Goal: Information Seeking & Learning: Learn about a topic

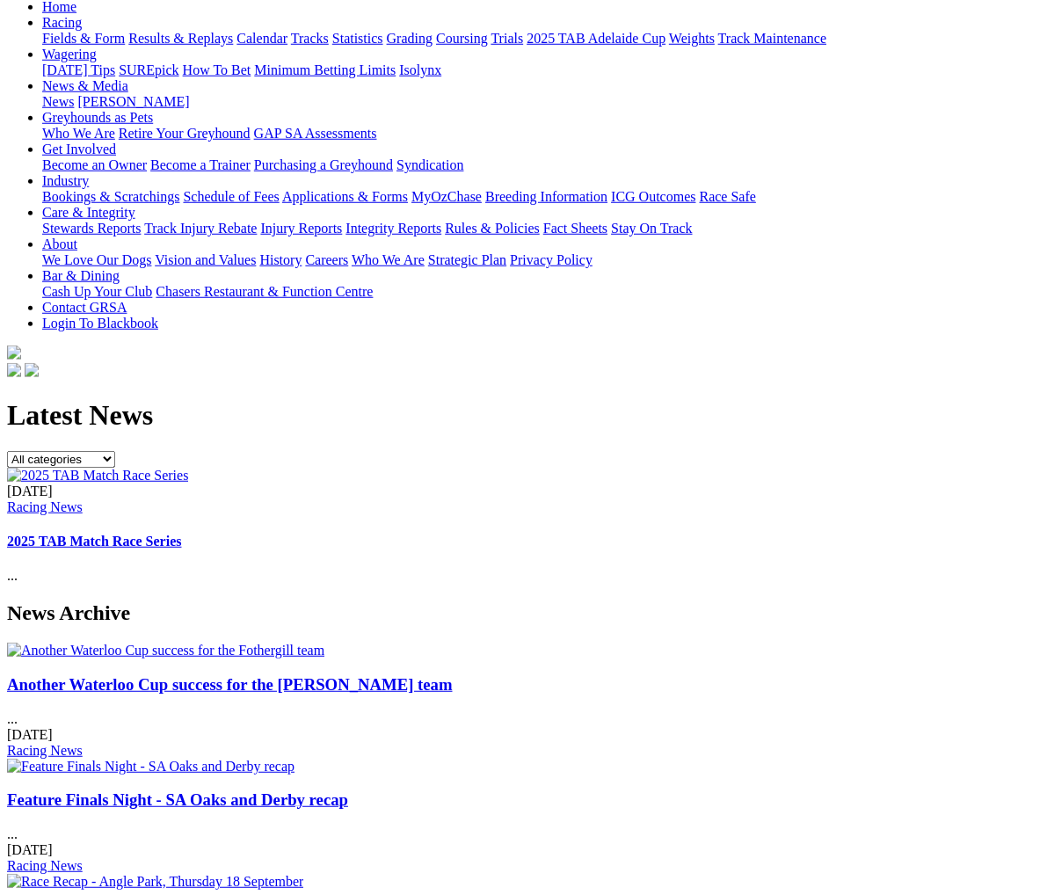
scroll to position [163, 0]
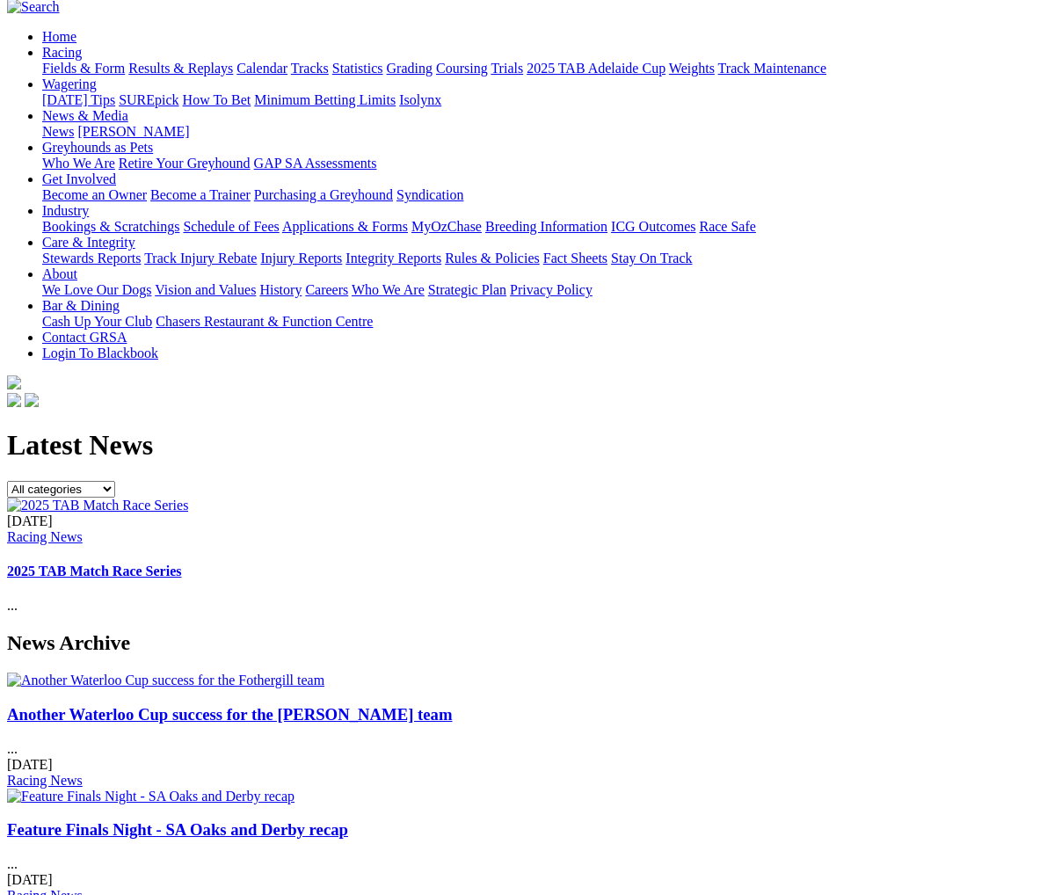
click at [115, 481] on select "All categories Racing News Media Releases Features Club News Stewards News Welf…" at bounding box center [61, 489] width 108 height 17
select select "Features"
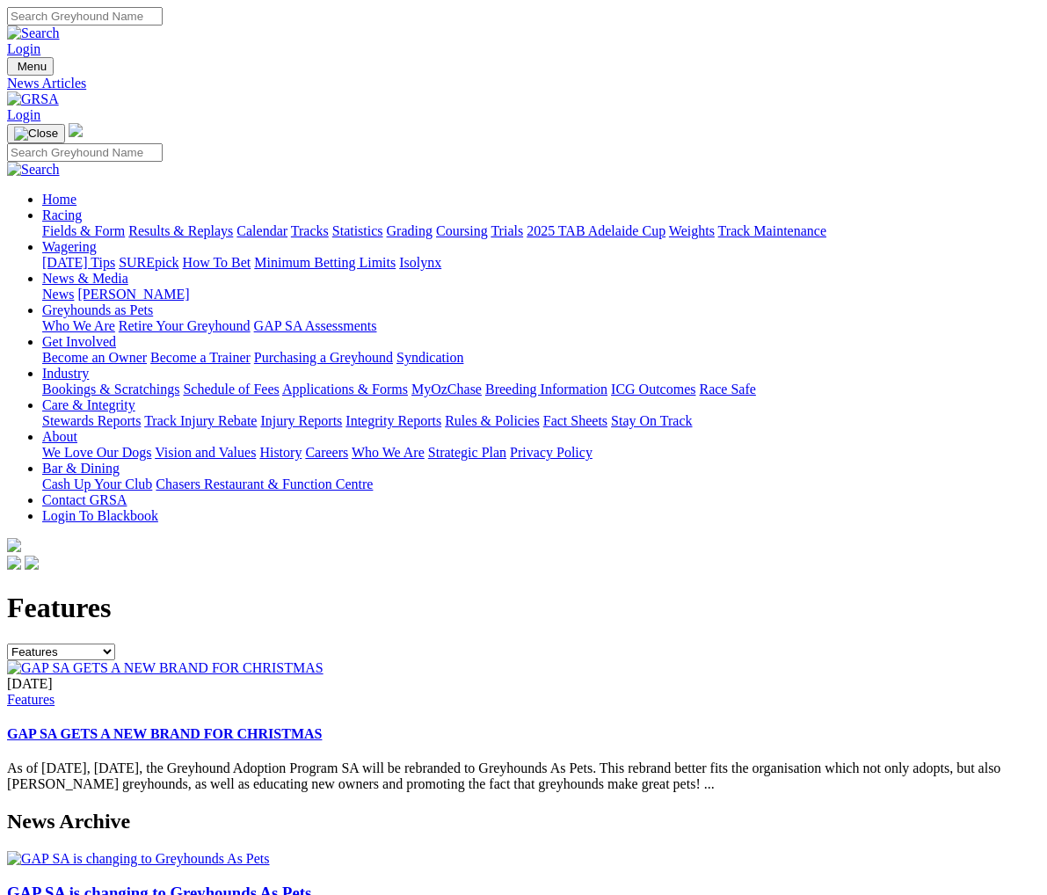
click at [89, 366] on link "Industry" at bounding box center [65, 373] width 47 height 15
click at [128, 271] on link "News & Media" at bounding box center [85, 278] width 86 height 15
click at [115, 643] on select "All categories Racing News Media Releases Features Club News Stewards News Welf…" at bounding box center [61, 651] width 108 height 17
select select
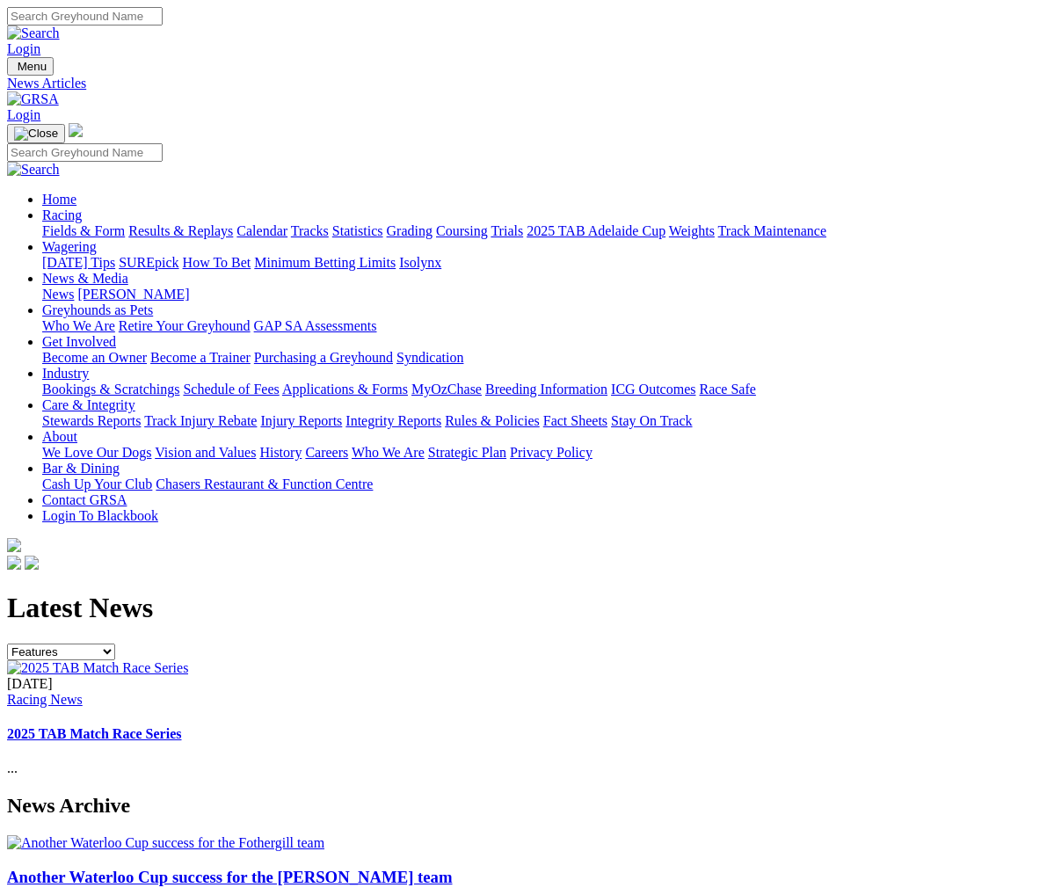
select select "Features"
